Goal: Task Accomplishment & Management: Complete application form

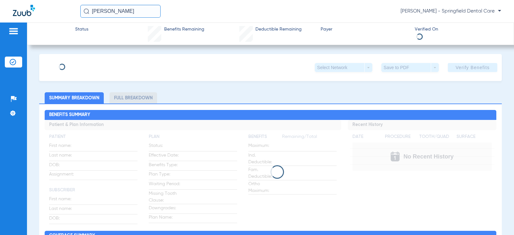
type input "[PERSON_NAME]"
type input "Chorak"
type input "05/22/2001"
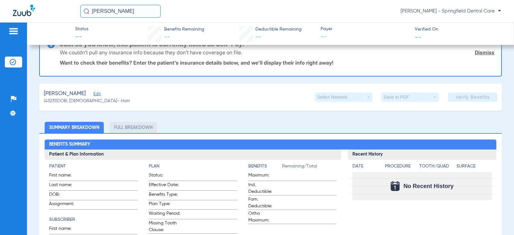
scroll to position [32, 0]
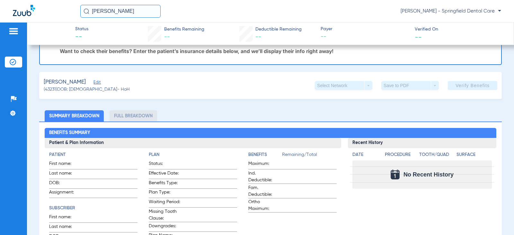
click at [101, 89] on span "(43231) DOB: 05/22/2001 - HoH" at bounding box center [87, 89] width 86 height 7
click at [96, 84] on span "Edit" at bounding box center [97, 83] width 6 height 6
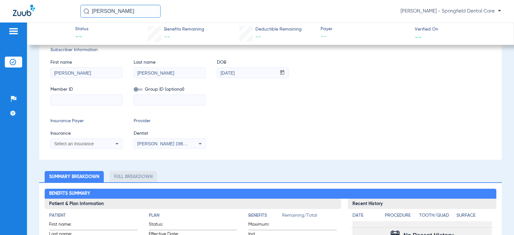
scroll to position [96, 0]
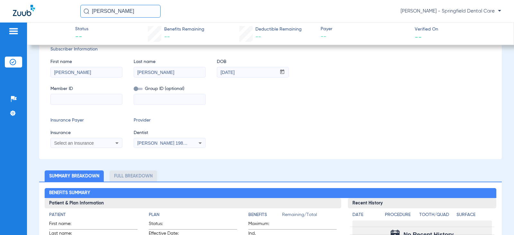
click at [93, 96] on input at bounding box center [86, 99] width 71 height 10
type input "XOX921557478"
click at [71, 140] on span "Select an Insurance" at bounding box center [74, 142] width 40 height 5
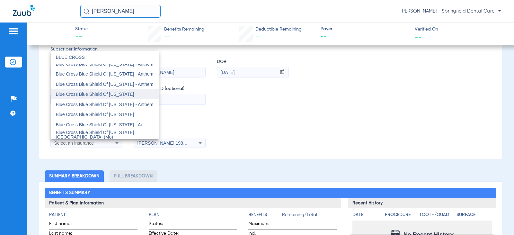
type input "BLUE CROSS"
click at [88, 95] on span "Blue Cross Blue Shield Of [US_STATE]" at bounding box center [95, 94] width 78 height 5
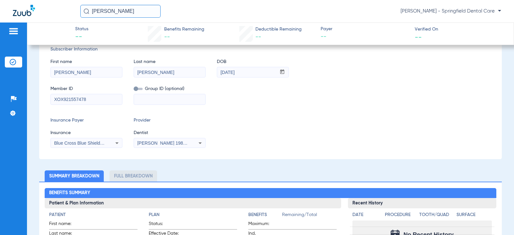
click at [140, 144] on span "[PERSON_NAME] 1982829420" at bounding box center [168, 142] width 63 height 5
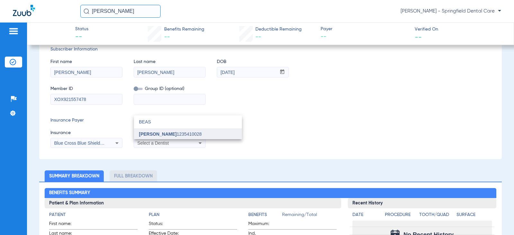
type input "BEAS"
click at [148, 134] on span "[PERSON_NAME]" at bounding box center [158, 133] width 38 height 5
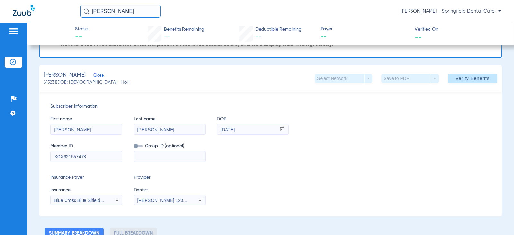
scroll to position [0, 0]
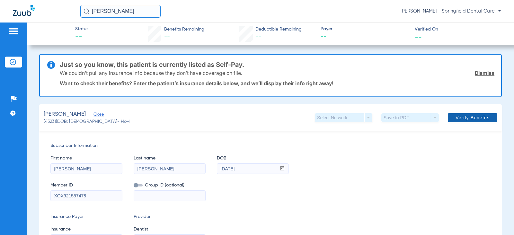
click at [467, 116] on span "Verify Benefits" at bounding box center [473, 117] width 34 height 5
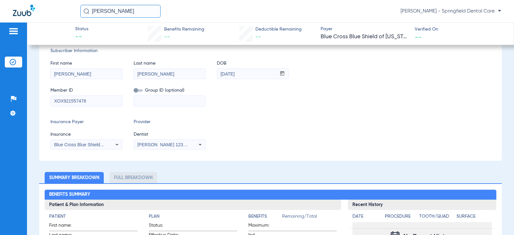
scroll to position [96, 0]
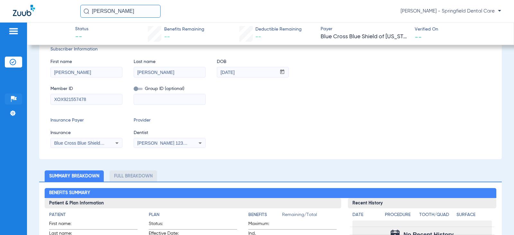
drag, startPoint x: 84, startPoint y: 100, endPoint x: 54, endPoint y: 94, distance: 30.1
click at [9, 103] on div "Patients Insurance Verification Setup Help Center Settings Status -- Benefits R…" at bounding box center [257, 140] width 514 height 235
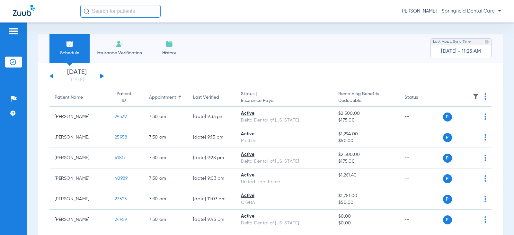
paste input "[PERSON_NAME]"
type input "[PERSON_NAME]"
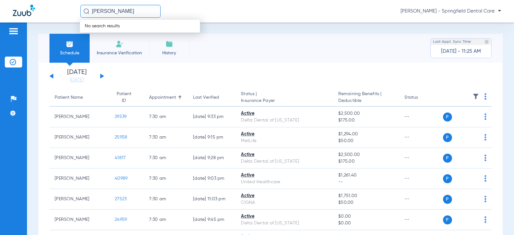
click at [139, 10] on input "[PERSON_NAME]" at bounding box center [120, 11] width 80 height 13
click at [192, 16] on div "tony bridges No search results Jeovanny Perez - Springfield Dental Care" at bounding box center [290, 11] width 421 height 13
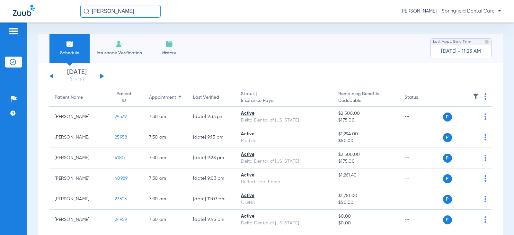
click at [128, 10] on input "[PERSON_NAME]" at bounding box center [120, 11] width 80 height 13
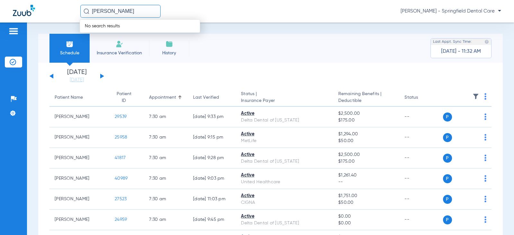
click at [177, 7] on div "tony bridges No search results Jeovanny Perez - Springfield Dental Care" at bounding box center [290, 11] width 421 height 13
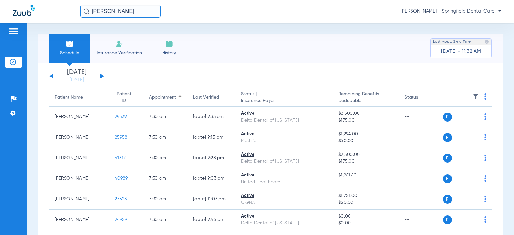
click at [153, 10] on input "[PERSON_NAME]" at bounding box center [120, 11] width 80 height 13
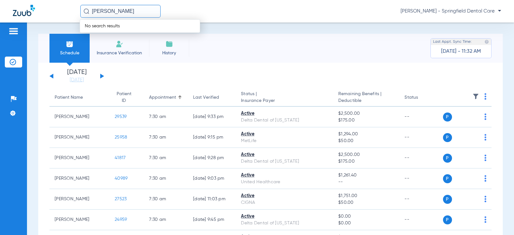
click at [174, 12] on div "tony bridges No search results Jeovanny Perez - Springfield Dental Care" at bounding box center [290, 11] width 421 height 13
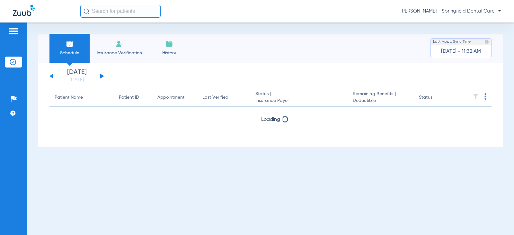
click at [112, 13] on input "text" at bounding box center [120, 11] width 80 height 13
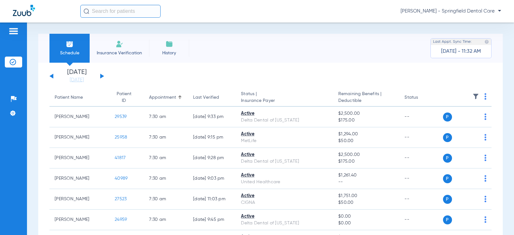
paste input "[PERSON_NAME]"
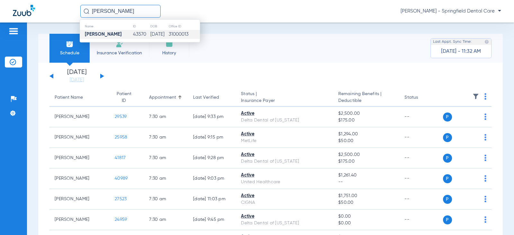
type input "[PERSON_NAME]"
click at [99, 36] on strong "[PERSON_NAME]" at bounding box center [103, 34] width 37 height 5
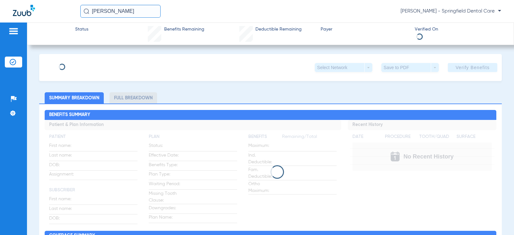
type input "[PERSON_NAME]"
type input "Bridges"
type input "[DATE]"
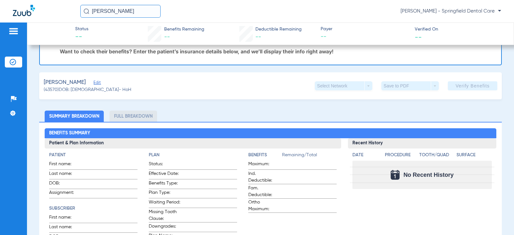
scroll to position [32, 0]
click at [94, 81] on span "Edit" at bounding box center [97, 83] width 6 height 6
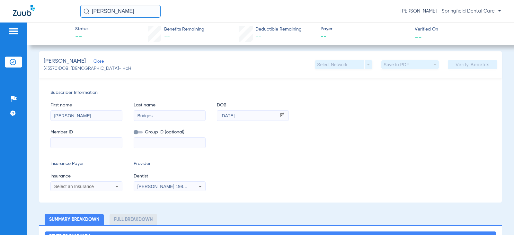
scroll to position [64, 0]
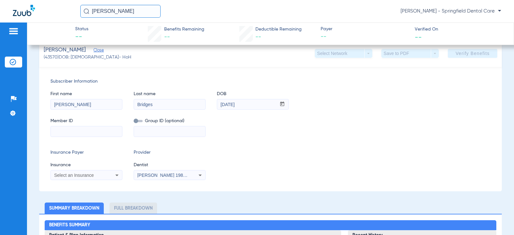
click at [88, 134] on input at bounding box center [86, 131] width 71 height 10
type input "08038481735"
click at [68, 176] on span "Select an Insurance" at bounding box center [74, 175] width 40 height 5
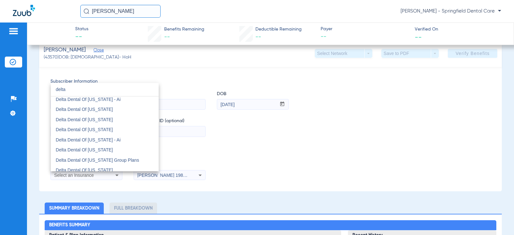
scroll to position [225, 0]
type input "delta"
click at [95, 160] on span "Delta Dental Of [US_STATE]" at bounding box center [84, 159] width 57 height 5
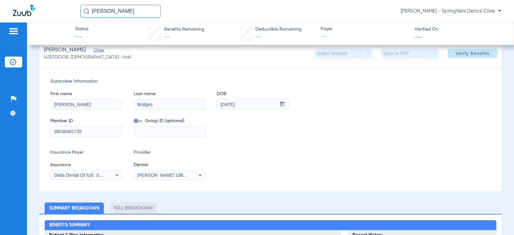
click at [157, 179] on div "[PERSON_NAME] 1982829420" at bounding box center [169, 175] width 71 height 8
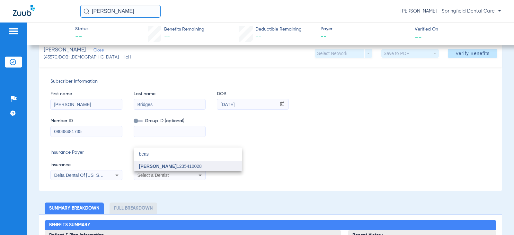
type input "beas"
click at [157, 165] on span "[PERSON_NAME]" at bounding box center [158, 166] width 38 height 5
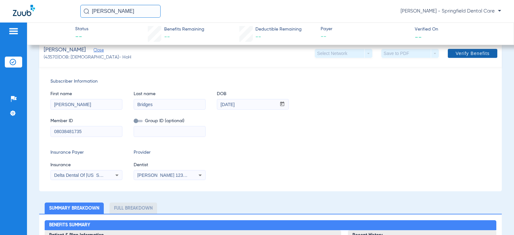
click at [480, 56] on span "Verify Benefits" at bounding box center [473, 53] width 34 height 5
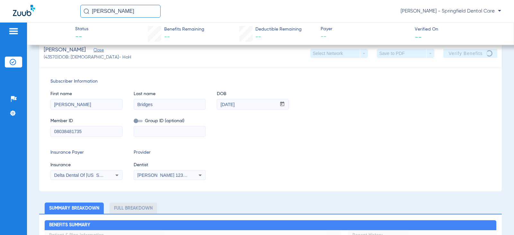
click at [125, 13] on input "[PERSON_NAME]" at bounding box center [120, 11] width 80 height 13
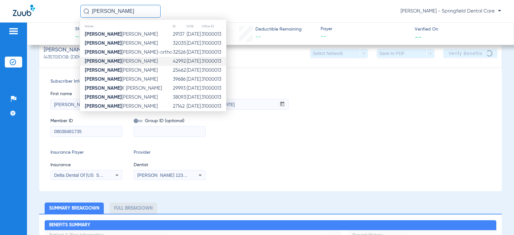
type input "[PERSON_NAME]"
click at [126, 61] on span "[PERSON_NAME]" at bounding box center [121, 61] width 73 height 5
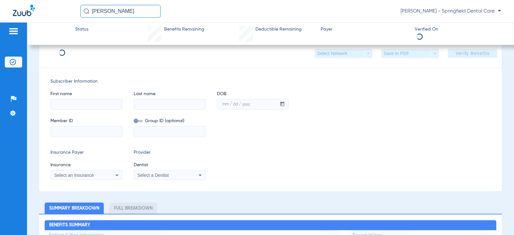
type input "[PERSON_NAME]"
type input "[DATE]"
